Goal: Information Seeking & Learning: Learn about a topic

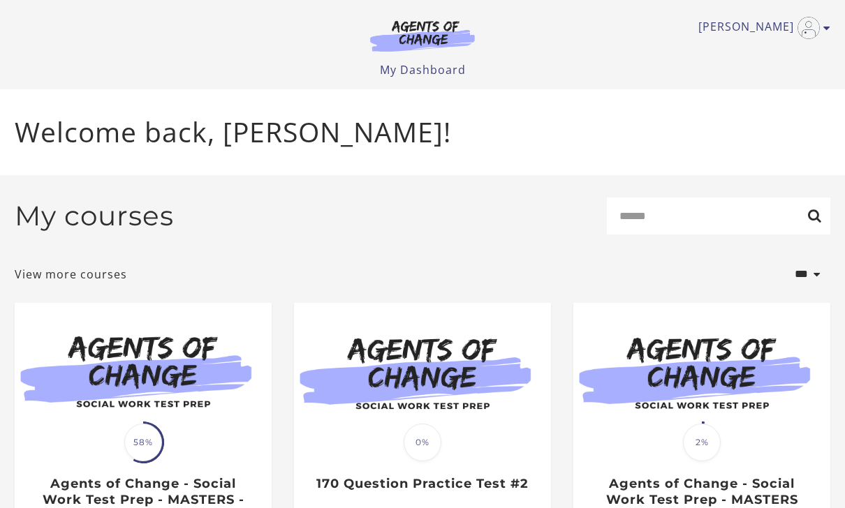
click at [282, 356] on li "Translation missing: en.liquid.partials.dashboard_course_card.progress_descript…" at bounding box center [142, 453] width 279 height 300
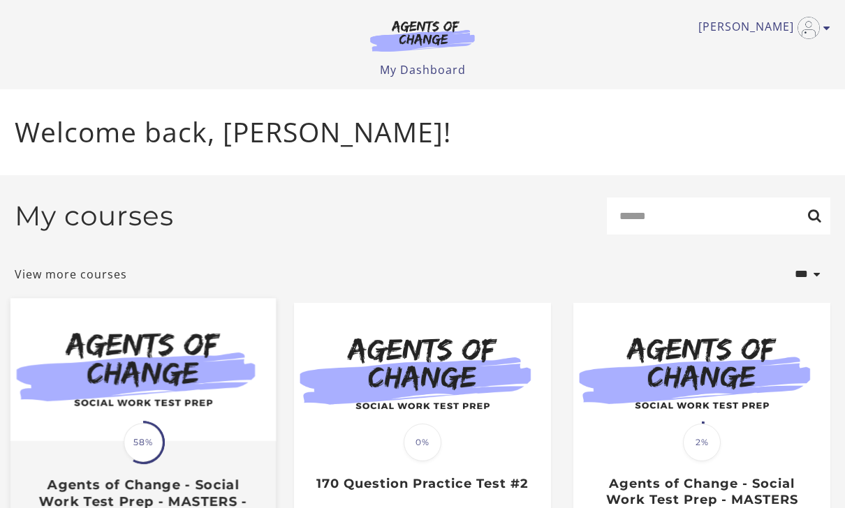
click at [206, 358] on img at bounding box center [142, 370] width 265 height 143
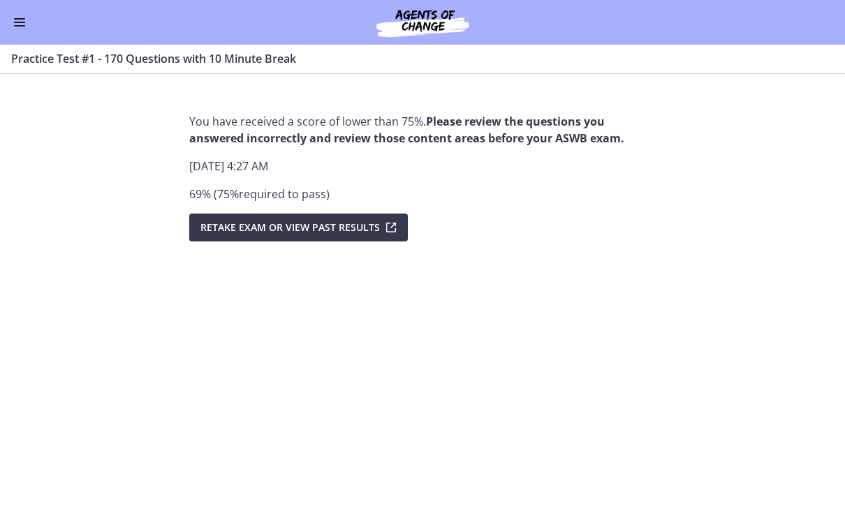
click at [29, 31] on div "Go to Dashboard" at bounding box center [422, 22] width 845 height 45
click at [27, 27] on button "Enable menu" at bounding box center [19, 22] width 17 height 17
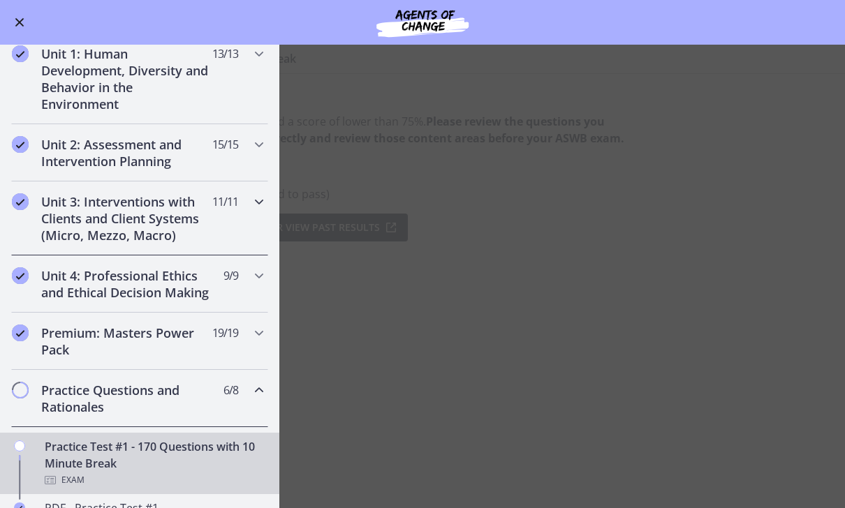
scroll to position [297, 0]
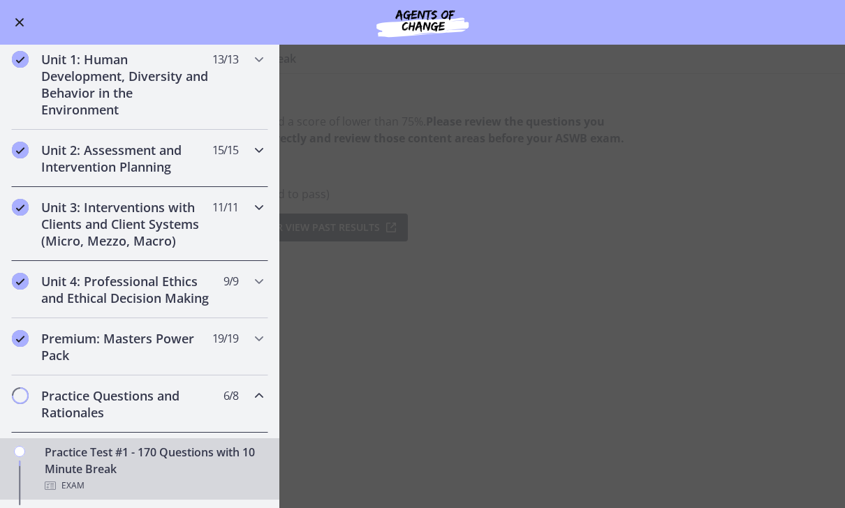
click at [251, 160] on div "Unit 2: Assessment and Intervention Planning 15 / 15 Completed" at bounding box center [139, 158] width 257 height 57
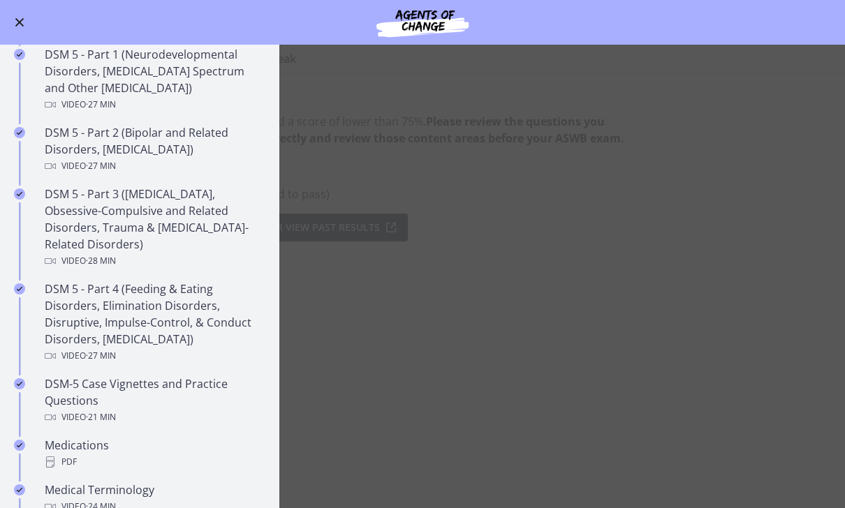
scroll to position [594, 0]
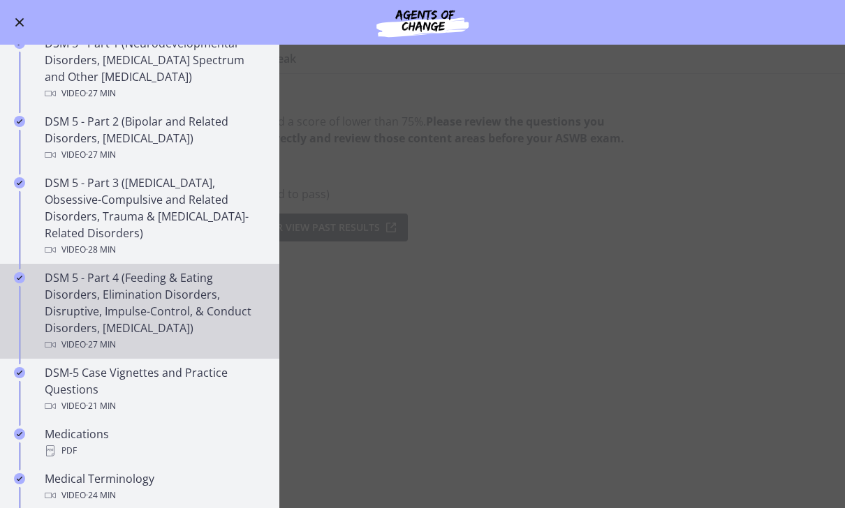
click at [224, 316] on div "DSM 5 - Part 4 (Feeding & Eating Disorders, Elimination Disorders, Disruptive, …" at bounding box center [154, 312] width 218 height 84
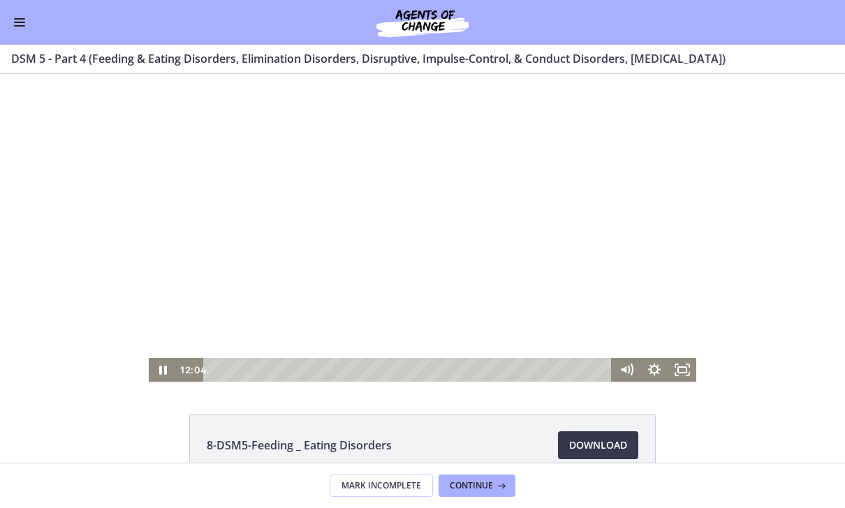
click at [431, 242] on div at bounding box center [423, 228] width 548 height 308
click at [170, 364] on icon "Play Video" at bounding box center [164, 370] width 34 height 29
click at [350, 280] on div at bounding box center [423, 228] width 548 height 308
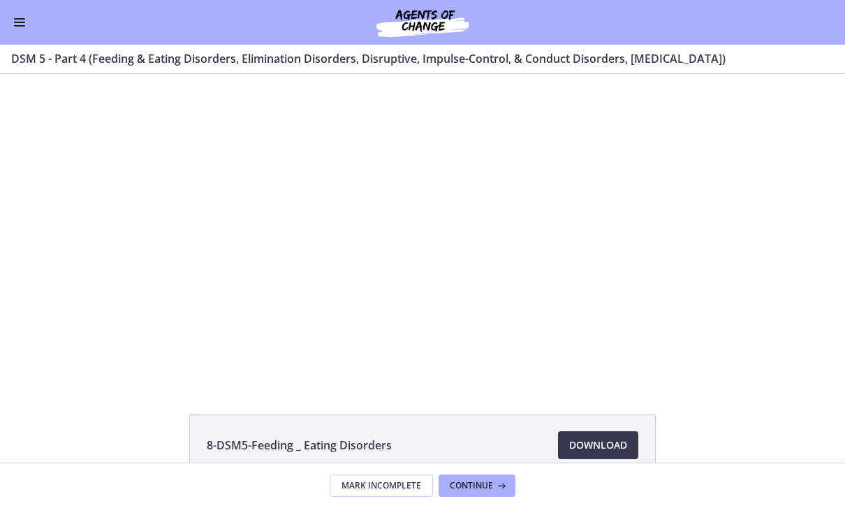
click at [350, 280] on div at bounding box center [423, 228] width 548 height 308
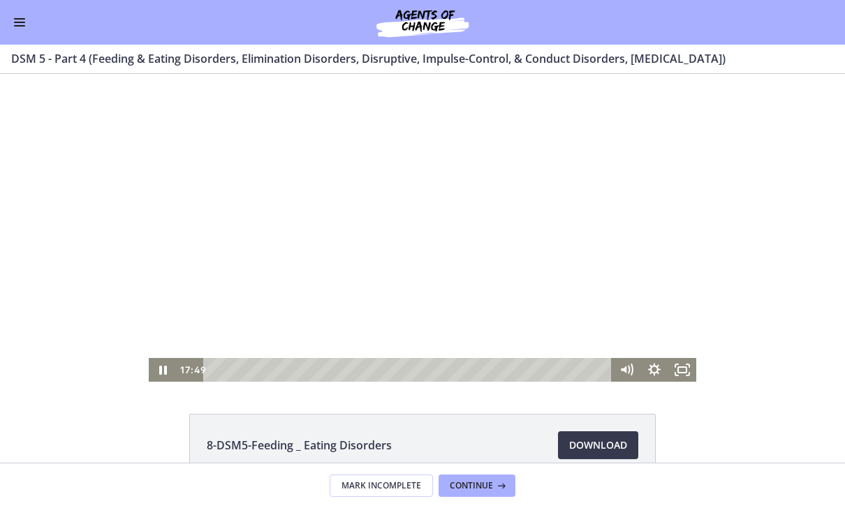
click at [555, 272] on div at bounding box center [423, 228] width 548 height 308
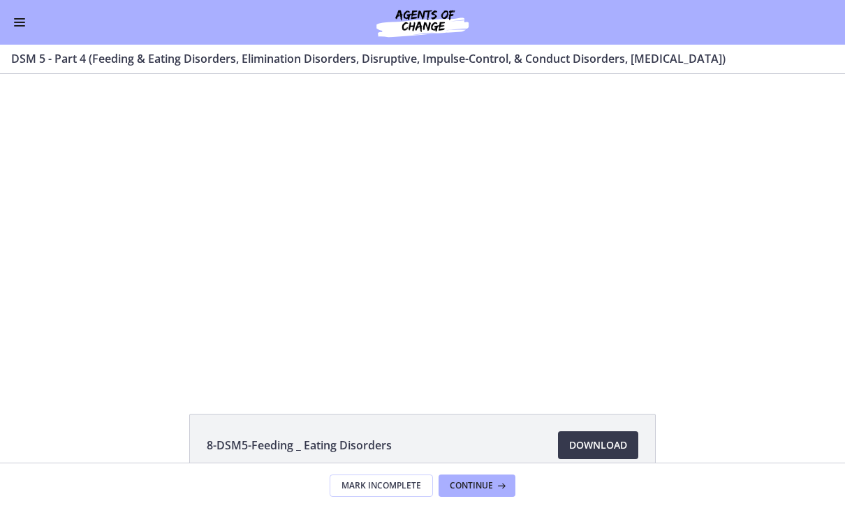
click at [563, 270] on div at bounding box center [423, 228] width 548 height 308
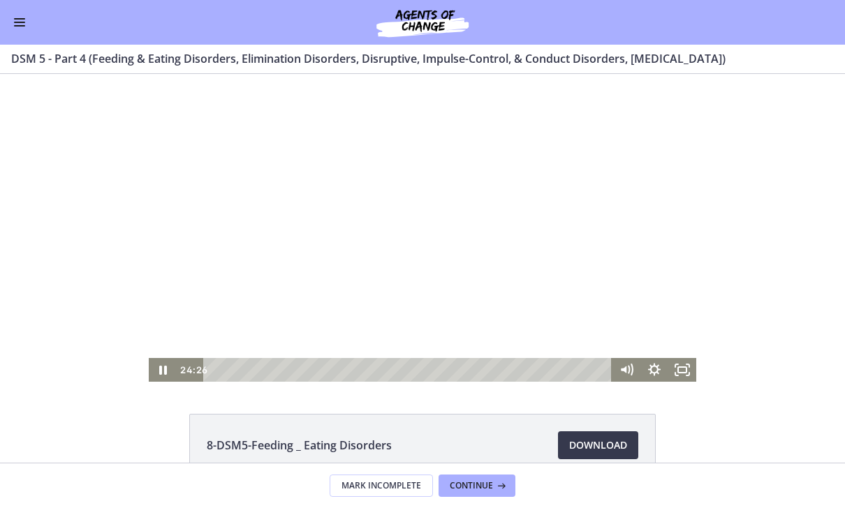
click at [684, 252] on div at bounding box center [423, 228] width 548 height 308
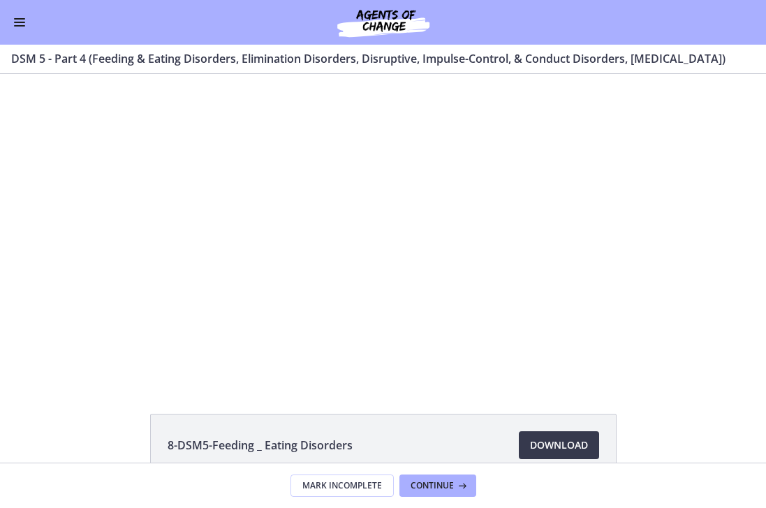
click at [19, 38] on div "Go to Dashboard" at bounding box center [383, 22] width 766 height 45
click at [20, 31] on div "Go to Dashboard" at bounding box center [383, 22] width 766 height 45
click at [20, 20] on button "Enable menu" at bounding box center [19, 22] width 17 height 17
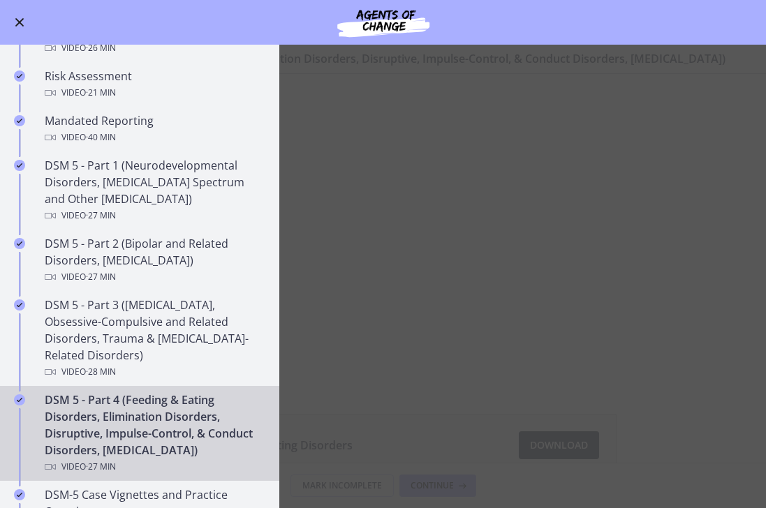
scroll to position [469, 0]
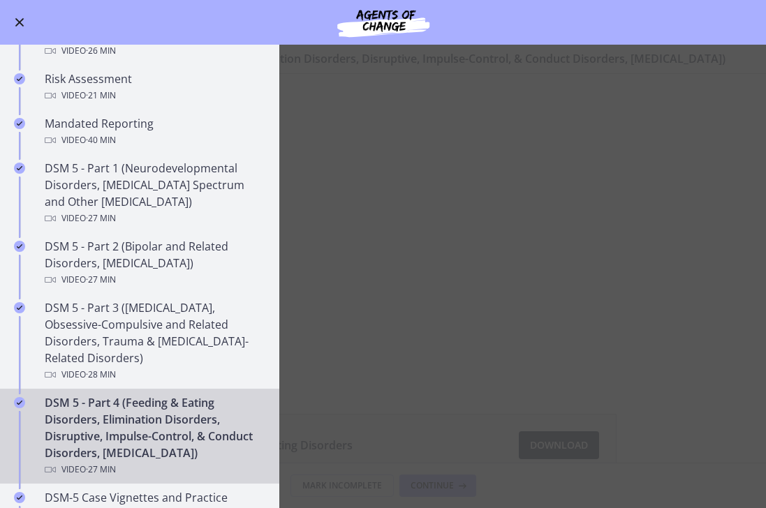
click at [446, 268] on main "DSM 5 - Part 4 (Feeding & Eating Disorders, Elimination Disorders, Disruptive, …" at bounding box center [383, 277] width 766 height 464
click at [25, 25] on button "Enable menu" at bounding box center [19, 22] width 17 height 17
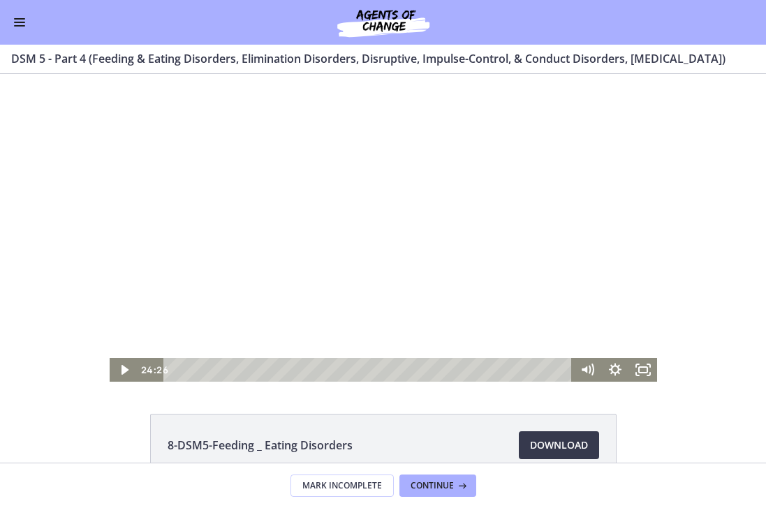
click at [323, 158] on div at bounding box center [384, 228] width 548 height 308
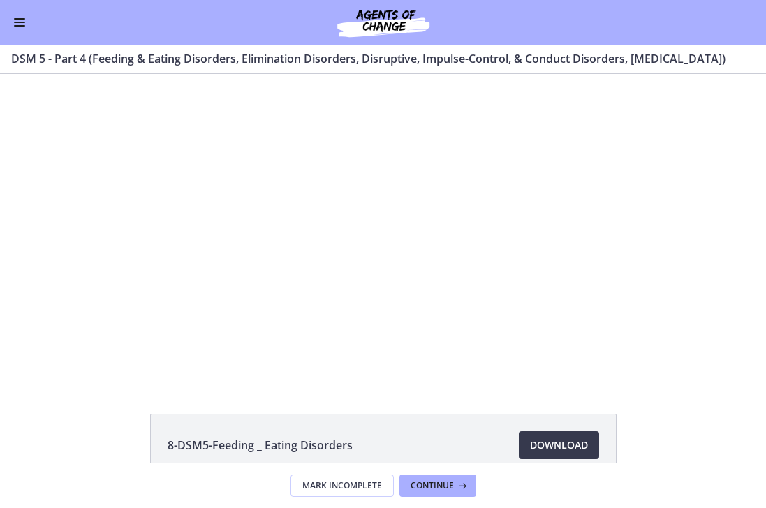
scroll to position [0, 0]
click at [31, 34] on div "Go to Dashboard" at bounding box center [383, 22] width 766 height 45
click at [11, 29] on button "Enable menu" at bounding box center [19, 22] width 17 height 17
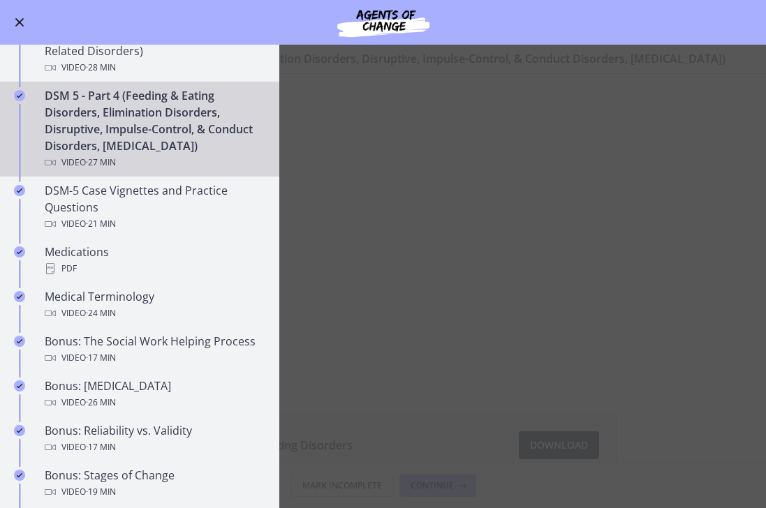
scroll to position [798, 0]
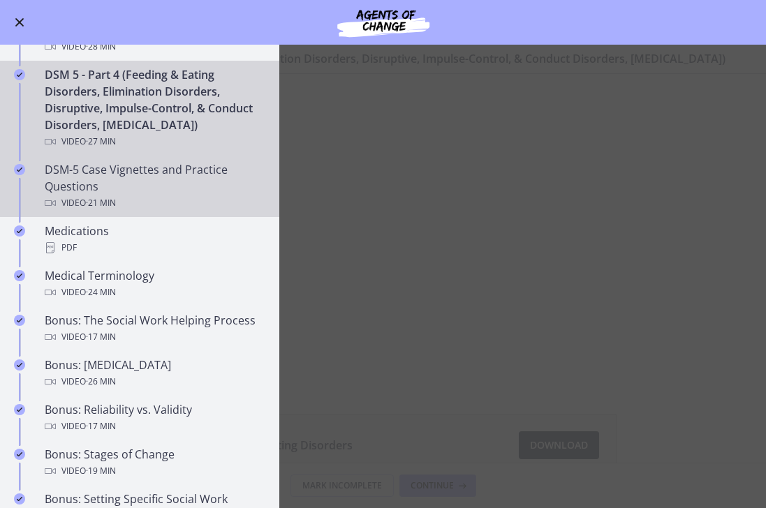
click at [161, 177] on div "DSM-5 Case Vignettes and Practice Questions Video · 21 min" at bounding box center [154, 186] width 218 height 50
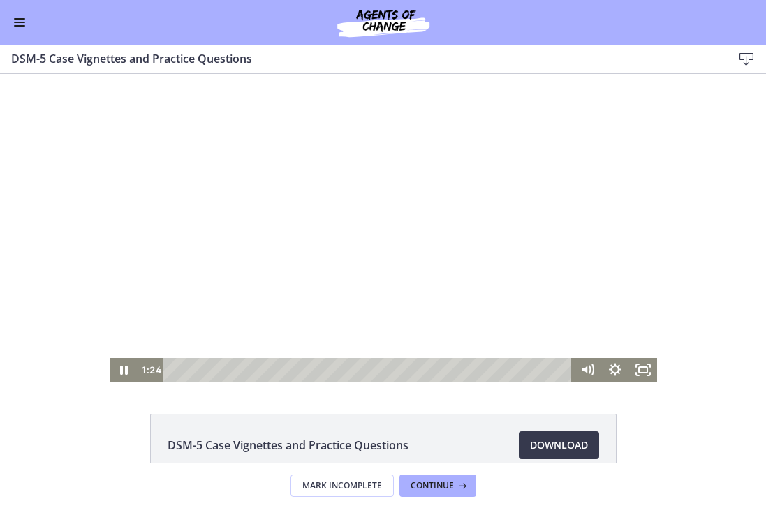
click at [300, 207] on div at bounding box center [384, 228] width 548 height 308
click at [394, 295] on div at bounding box center [384, 228] width 548 height 308
click at [603, 270] on div at bounding box center [384, 228] width 548 height 308
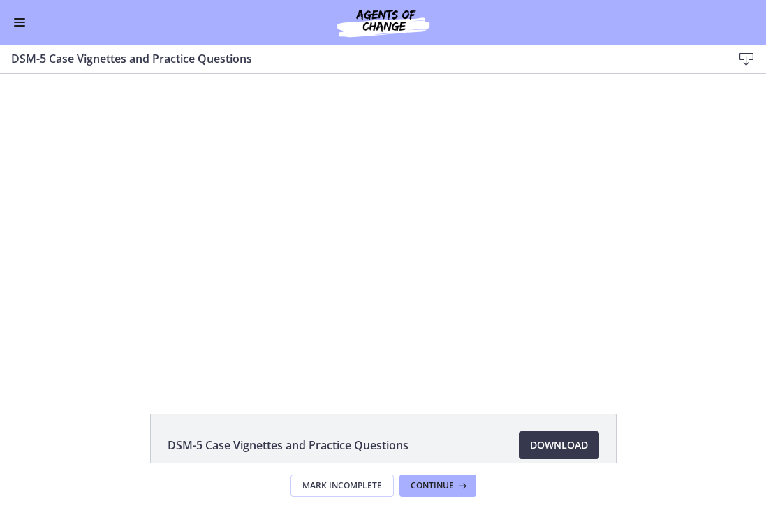
click at [546, 242] on div at bounding box center [384, 228] width 548 height 308
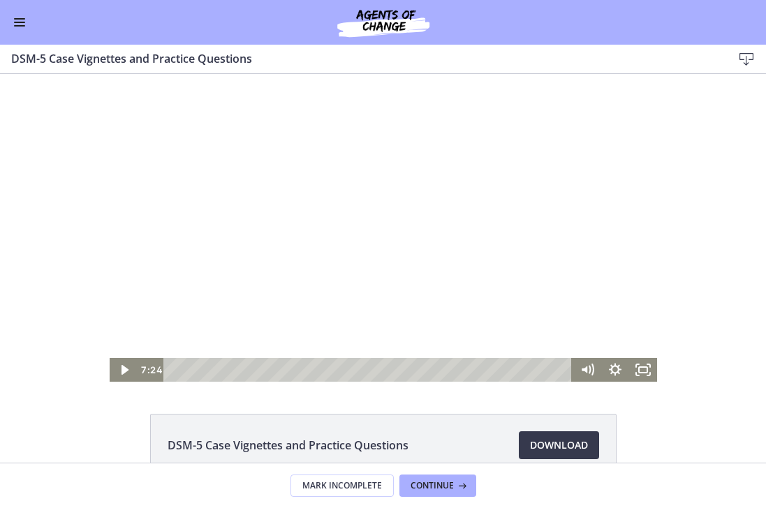
click at [480, 262] on div at bounding box center [384, 228] width 548 height 308
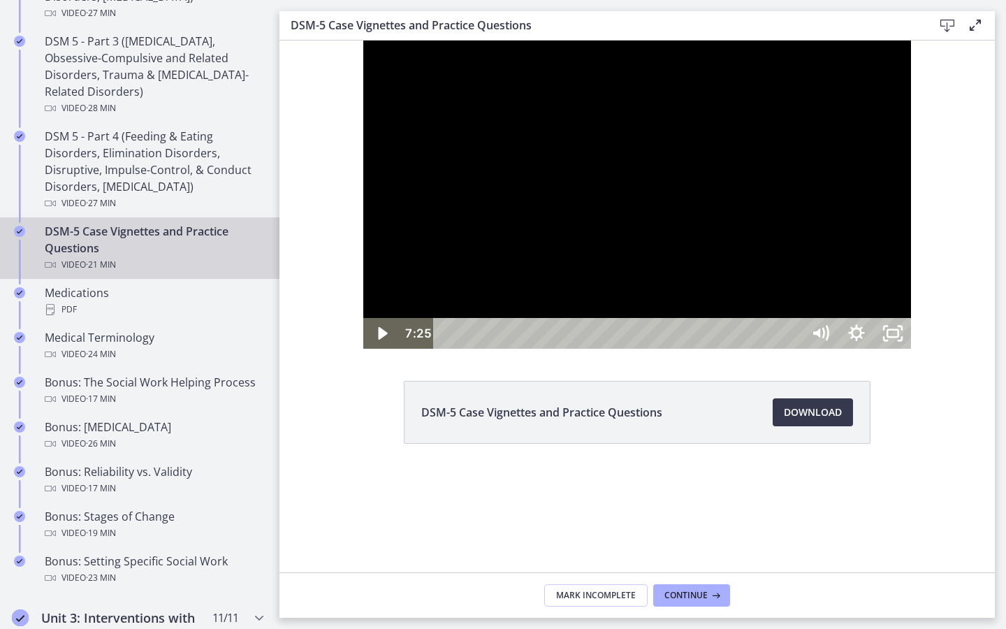
scroll to position [800, 0]
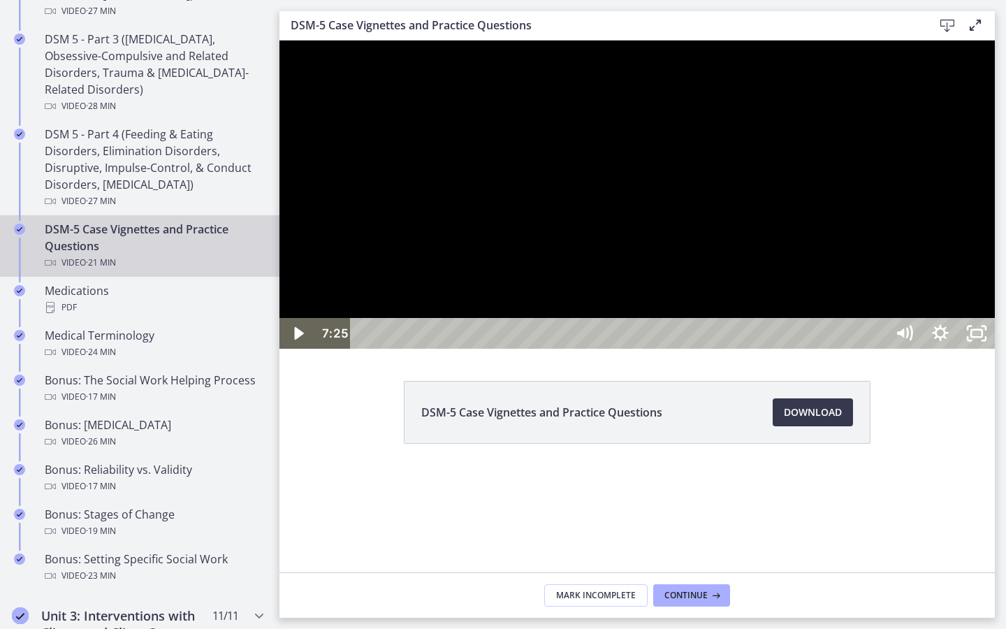
click at [844, 311] on div at bounding box center [636, 195] width 715 height 308
click at [844, 312] on div at bounding box center [636, 195] width 715 height 308
click at [844, 348] on div at bounding box center [636, 195] width 715 height 308
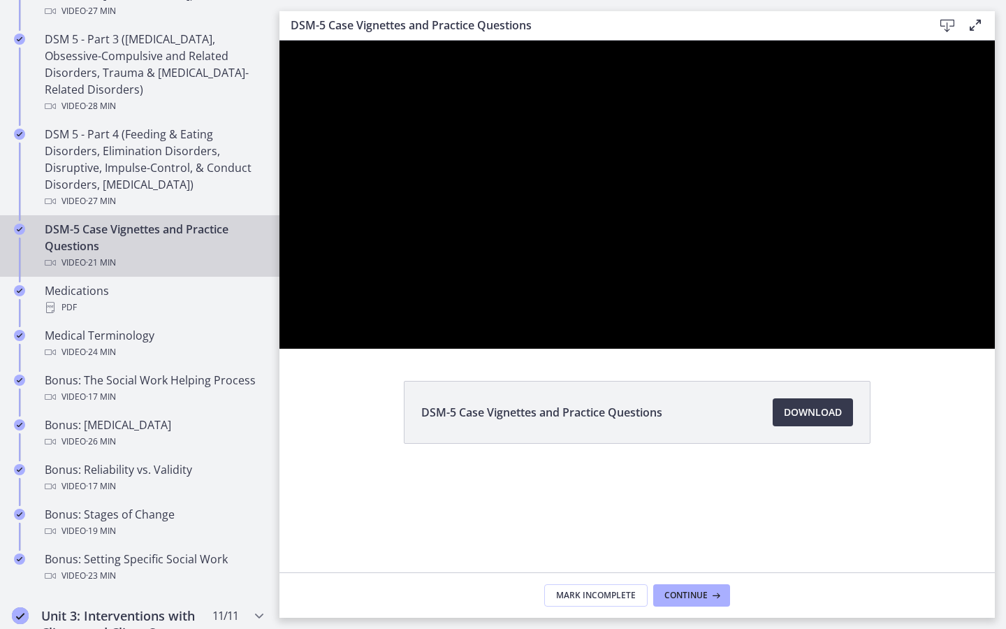
click at [844, 348] on div at bounding box center [636, 195] width 715 height 308
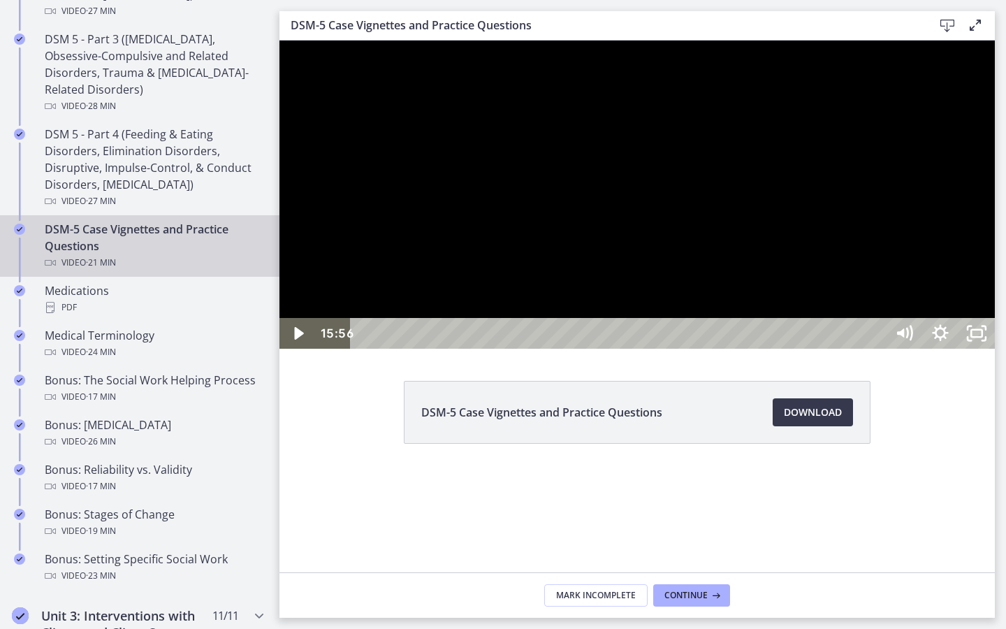
click at [844, 348] on div at bounding box center [636, 195] width 715 height 308
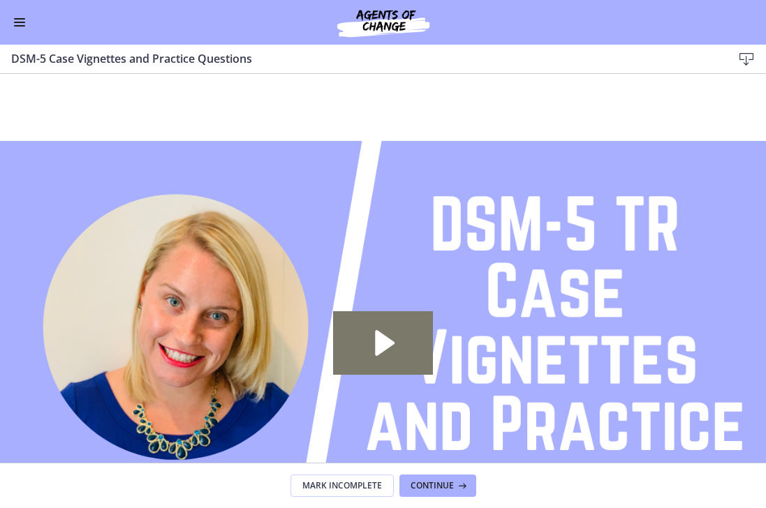
scroll to position [798, 0]
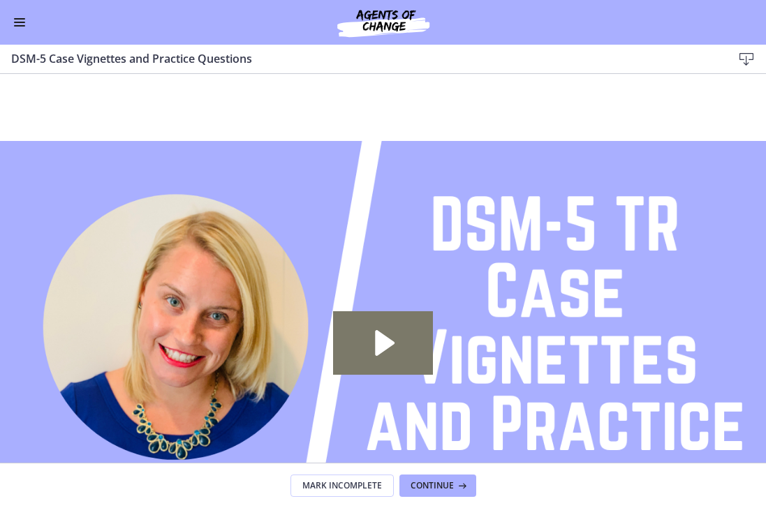
click at [29, 32] on div "Go to Dashboard" at bounding box center [383, 22] width 766 height 45
click at [19, 20] on button "Enable menu" at bounding box center [19, 22] width 17 height 17
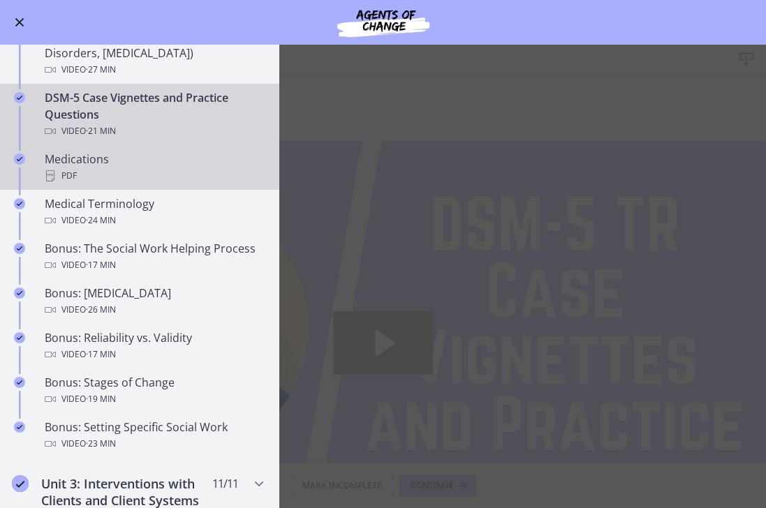
scroll to position [854, 0]
